Goal: Information Seeking & Learning: Learn about a topic

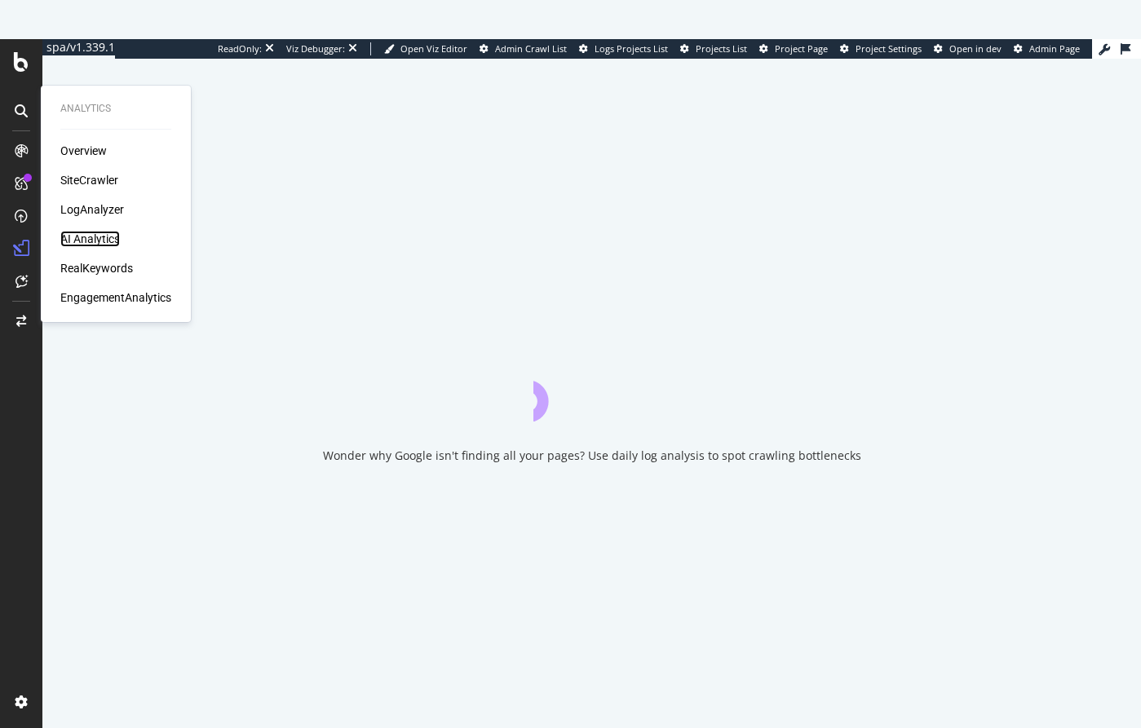
click at [91, 238] on div "AI Analytics" at bounding box center [90, 239] width 60 height 16
